Goal: Task Accomplishment & Management: Use online tool/utility

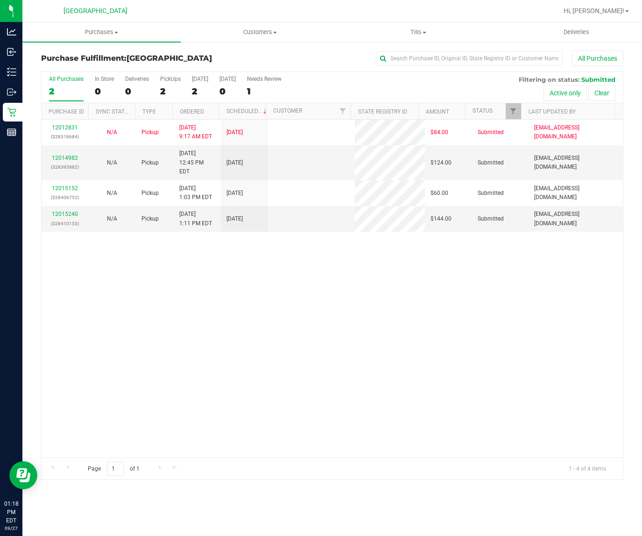
click at [349, 311] on div "12012831 (328318684) N/A Pickup [DATE] 9:17 AM EDT 9/27/2025 $84.00 Submitted […" at bounding box center [332, 289] width 581 height 338
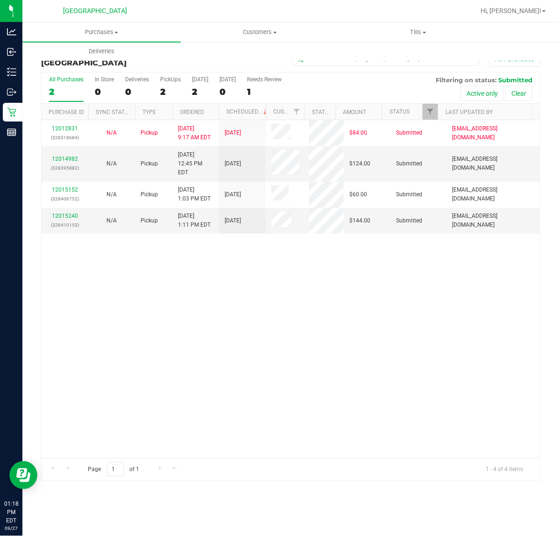
drag, startPoint x: 203, startPoint y: 332, endPoint x: 41, endPoint y: 277, distance: 171.2
click at [203, 333] on div "12012831 (328318684) N/A Pickup [DATE] 9:17 AM EDT 9/27/2025 $84.00 Submitted […" at bounding box center [291, 289] width 498 height 338
click at [67, 213] on link "12015240" at bounding box center [65, 215] width 26 height 7
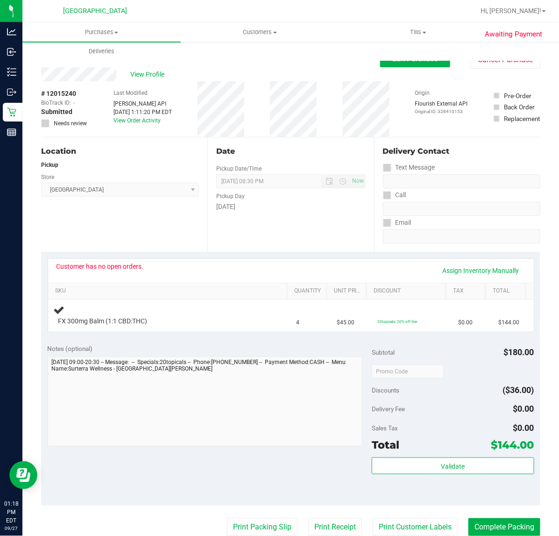
click at [155, 232] on div "Location Pickup Store [GEOGRAPHIC_DATA] WC Select Store [PERSON_NAME][GEOGRAPHI…" at bounding box center [124, 194] width 166 height 114
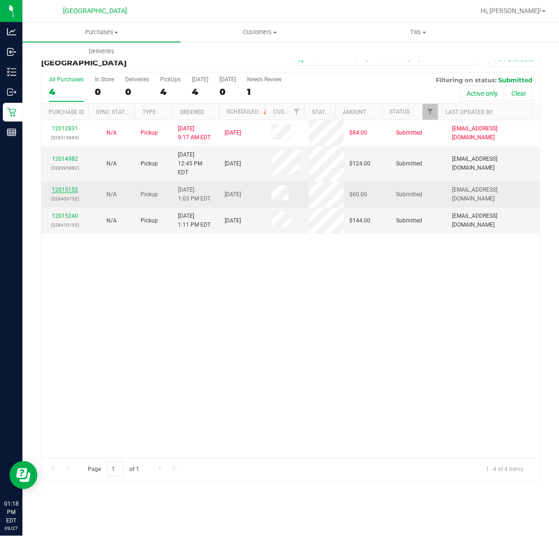
click at [60, 189] on link "12015152" at bounding box center [65, 189] width 26 height 7
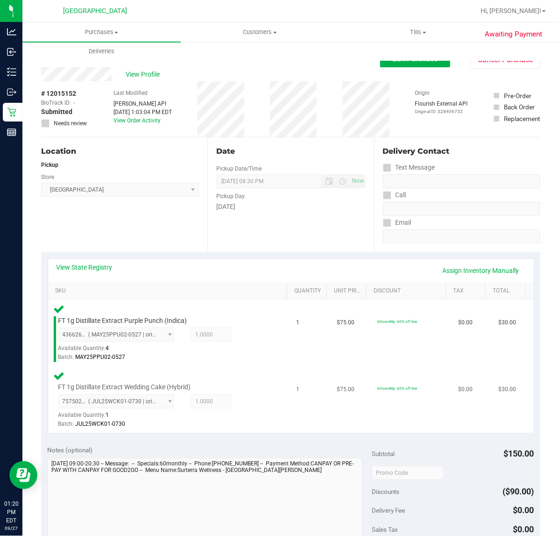
scroll to position [292, 0]
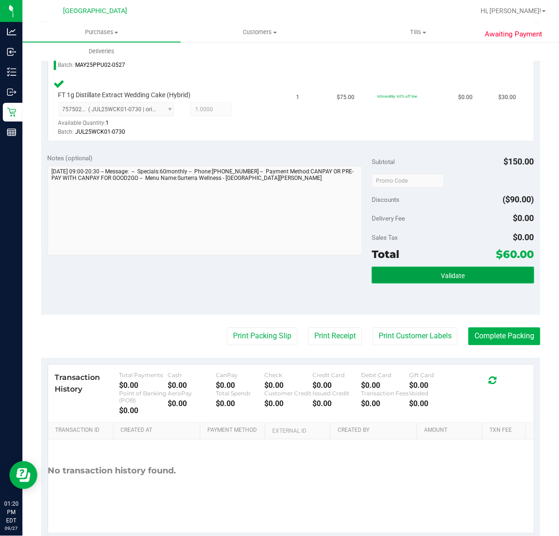
click at [430, 281] on button "Validate" at bounding box center [453, 275] width 162 height 17
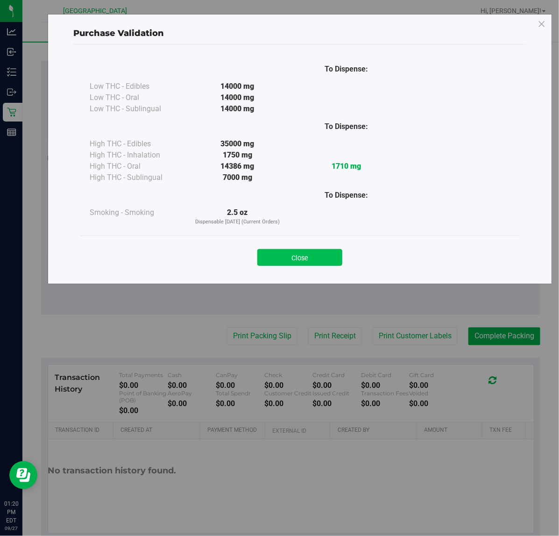
click at [307, 253] on button "Close" at bounding box center [299, 257] width 85 height 17
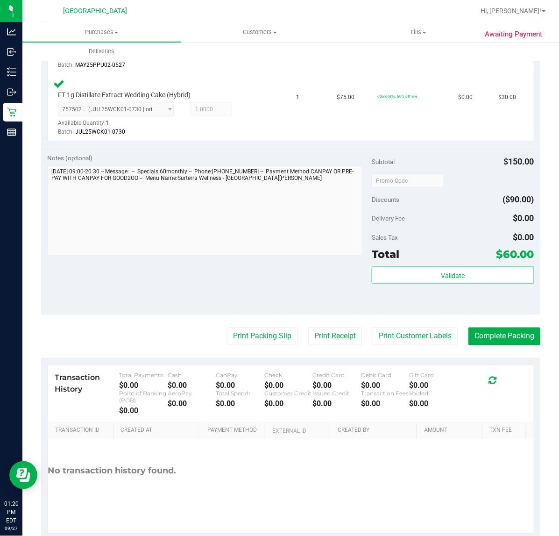
click at [318, 286] on div "Notes (optional) Subtotal $150.00 Discounts ($90.00) Delivery Fee $0.00 Sales T…" at bounding box center [290, 231] width 499 height 168
click at [400, 332] on button "Print Customer Labels" at bounding box center [415, 336] width 85 height 18
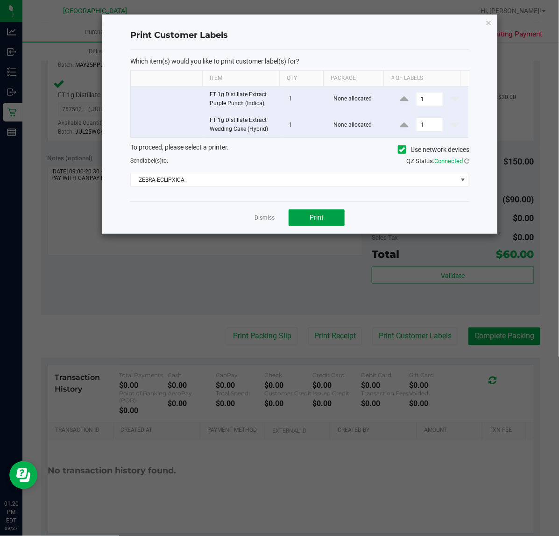
click at [332, 216] on button "Print" at bounding box center [317, 217] width 56 height 17
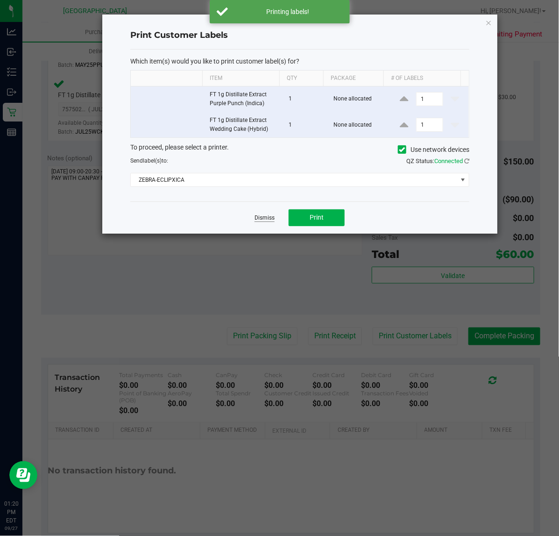
click at [257, 220] on link "Dismiss" at bounding box center [265, 218] width 20 height 8
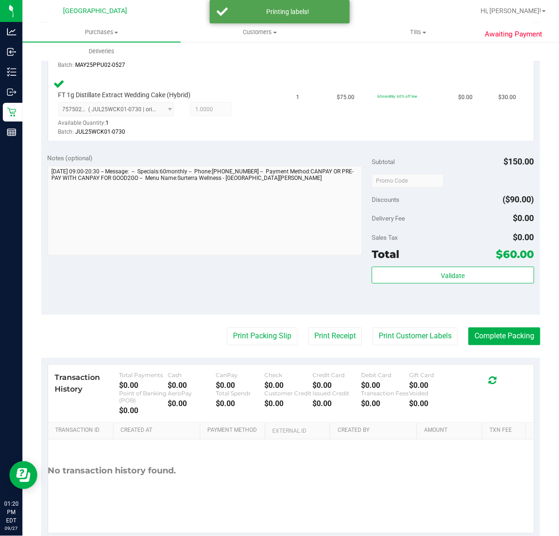
click at [264, 349] on purchase-details "Back Edit Purchase Cancel Purchase View Profile # 12015152 BioTrack ID: - Submi…" at bounding box center [290, 149] width 499 height 781
click at [260, 341] on button "Print Packing Slip" at bounding box center [262, 336] width 71 height 18
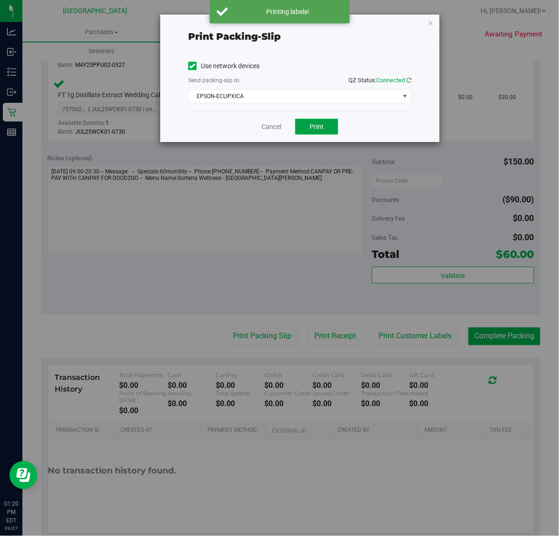
drag, startPoint x: 321, startPoint y: 120, endPoint x: 336, endPoint y: 120, distance: 15.0
click at [322, 120] on button "Print" at bounding box center [316, 127] width 43 height 16
click at [315, 124] on span "Print" at bounding box center [317, 126] width 14 height 7
click at [311, 122] on button "Print" at bounding box center [316, 127] width 43 height 16
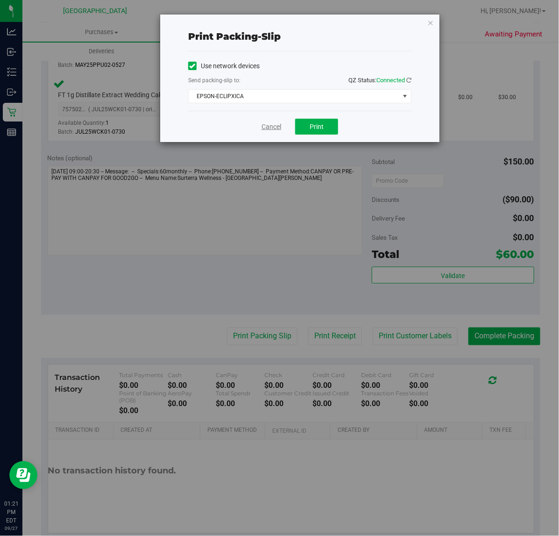
click at [269, 122] on link "Cancel" at bounding box center [272, 127] width 20 height 10
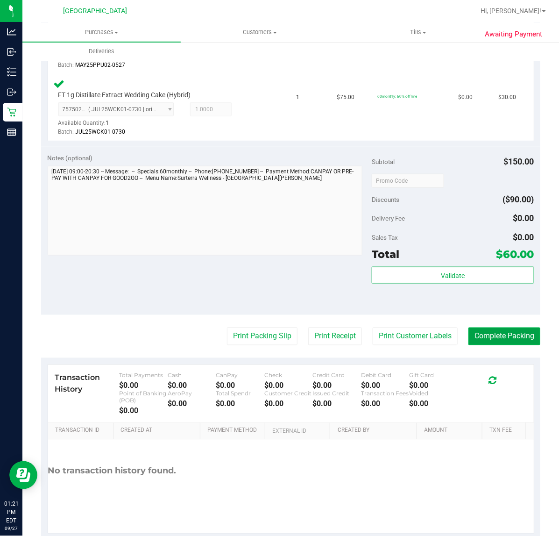
click at [503, 341] on button "Complete Packing" at bounding box center [504, 336] width 72 height 18
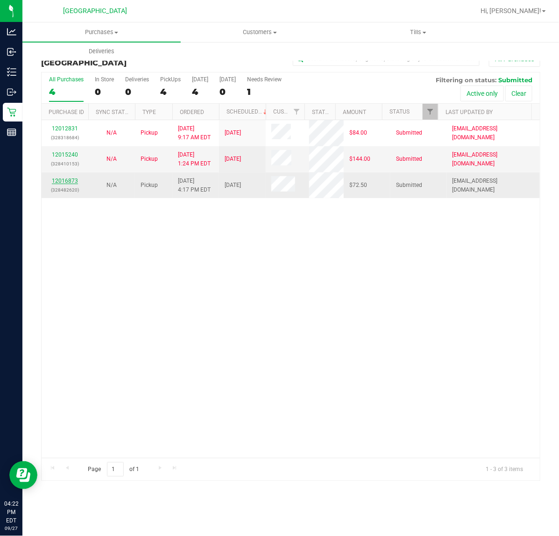
click at [61, 179] on link "12016873" at bounding box center [65, 180] width 26 height 7
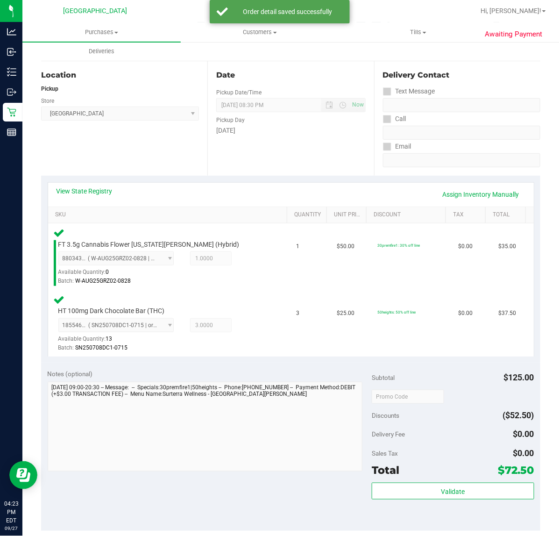
scroll to position [233, 0]
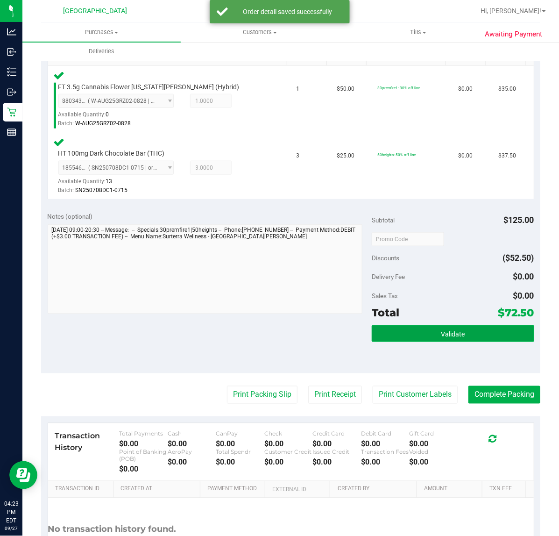
click at [411, 332] on button "Validate" at bounding box center [453, 333] width 162 height 17
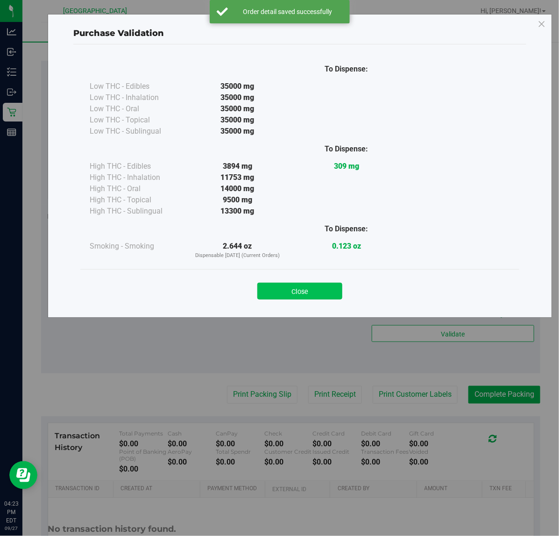
click at [272, 293] on button "Close" at bounding box center [299, 291] width 85 height 17
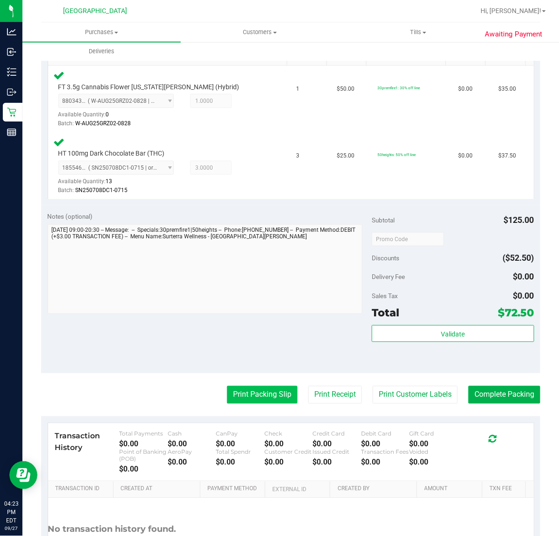
click at [250, 393] on button "Print Packing Slip" at bounding box center [262, 395] width 71 height 18
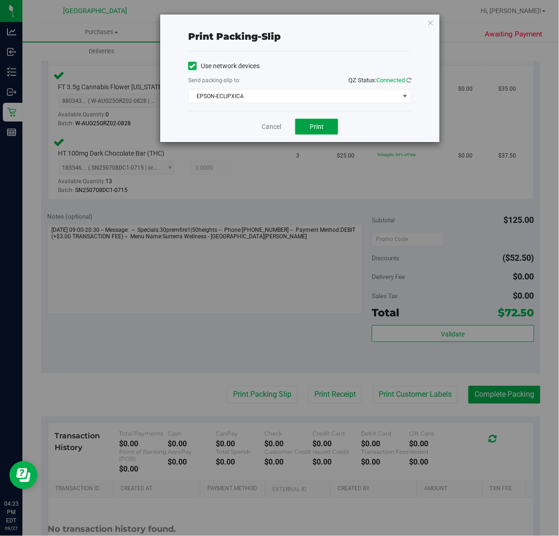
click at [316, 125] on span "Print" at bounding box center [317, 126] width 14 height 7
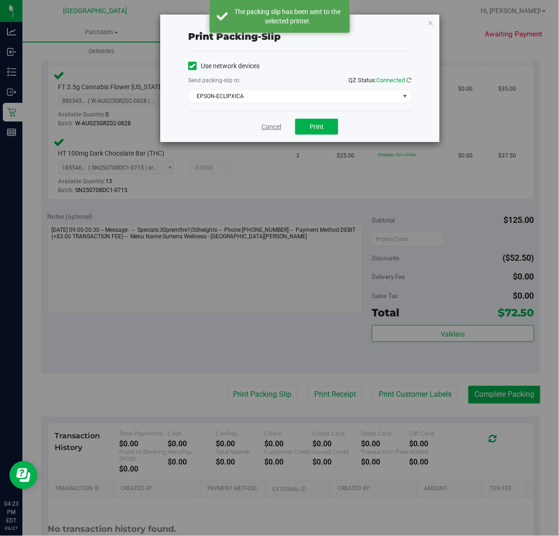
click at [273, 128] on link "Cancel" at bounding box center [272, 127] width 20 height 10
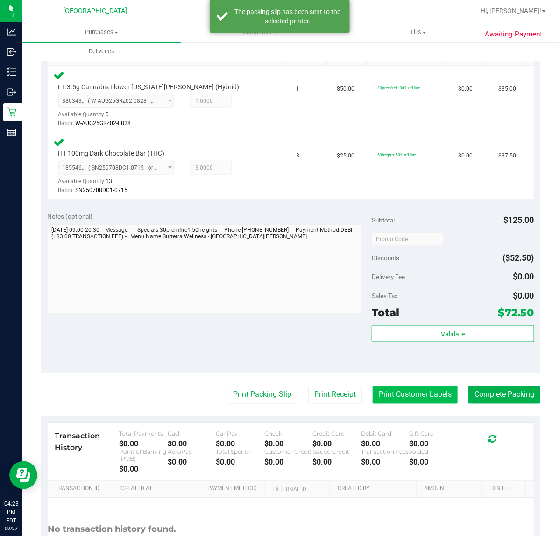
click at [376, 394] on button "Print Customer Labels" at bounding box center [415, 395] width 85 height 18
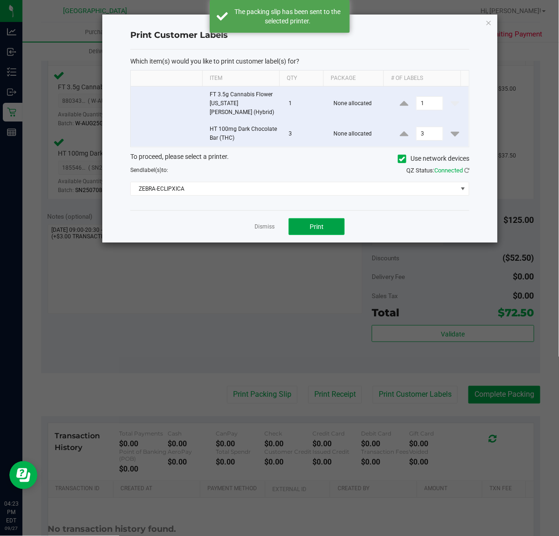
click at [308, 218] on button "Print" at bounding box center [317, 226] width 56 height 17
click at [262, 223] on link "Dismiss" at bounding box center [265, 227] width 20 height 8
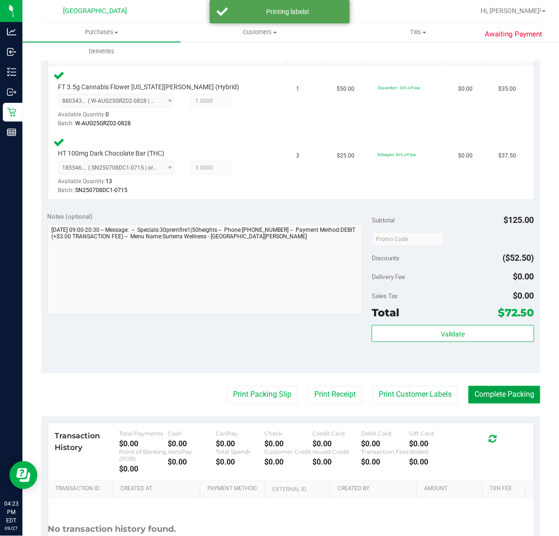
click at [506, 397] on button "Complete Packing" at bounding box center [504, 395] width 72 height 18
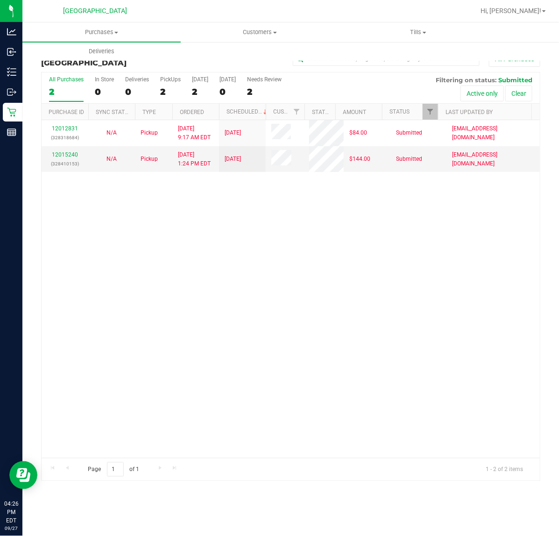
click at [330, 413] on div "12012831 (328318684) N/A Pickup 9/27/2025 9:17 AM EDT 9/27/2025 $84.00 Submitte…" at bounding box center [291, 289] width 498 height 338
click at [279, 281] on div "12012831 (328318684) N/A Pickup 9/27/2025 9:17 AM EDT 9/27/2025 $84.00 Submitte…" at bounding box center [291, 289] width 498 height 338
